Goal: Navigation & Orientation: Find specific page/section

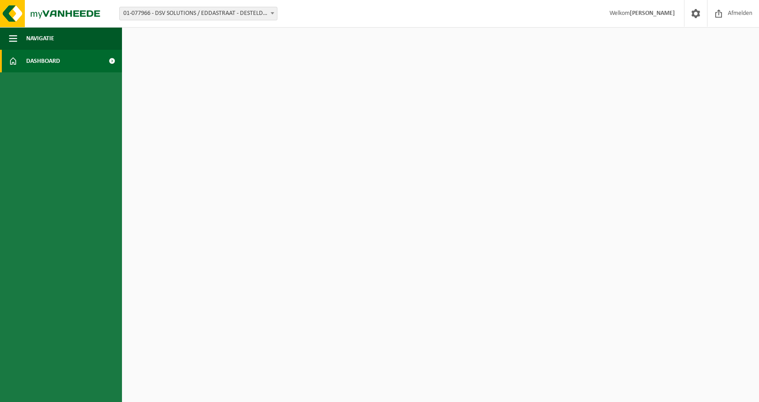
click at [65, 60] on link "Dashboard" at bounding box center [61, 61] width 122 height 23
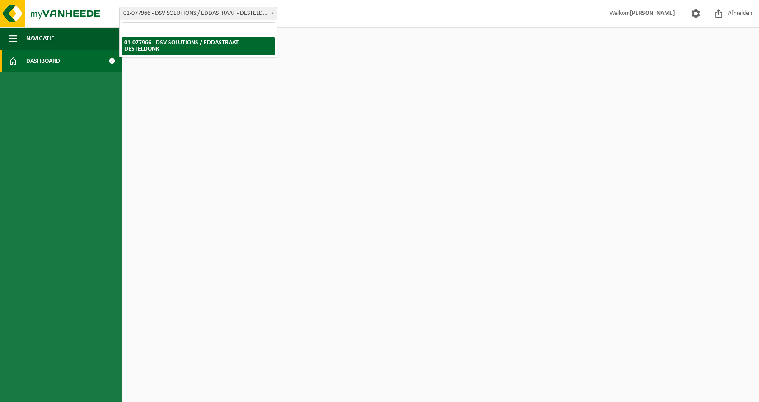
click at [236, 10] on span "01-077966 - DSV SOLUTIONS / EDDASTRAAT - DESTELDONK" at bounding box center [198, 13] width 157 height 13
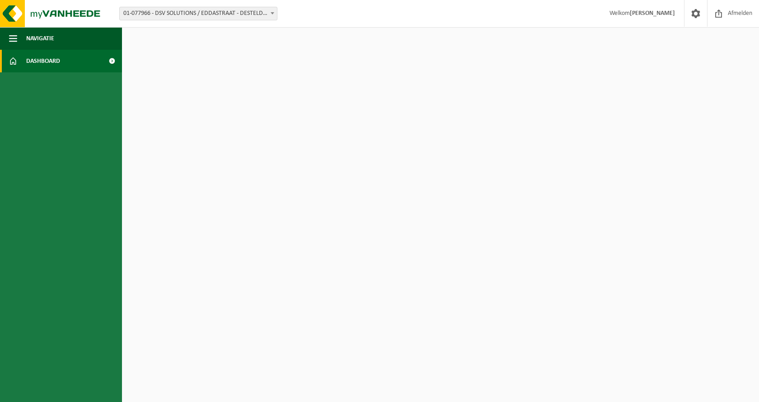
click at [236, 10] on span "01-077966 - DSV SOLUTIONS / EDDASTRAAT - DESTELDONK" at bounding box center [198, 13] width 157 height 13
click at [51, 12] on img at bounding box center [54, 13] width 108 height 27
click at [12, 59] on span at bounding box center [13, 61] width 8 height 23
